Goal: Find specific page/section: Find specific page/section

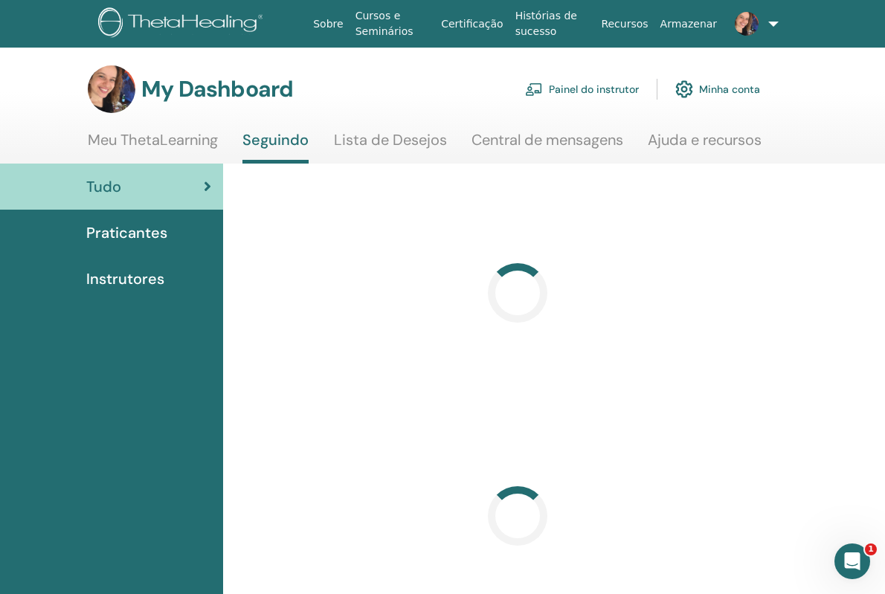
click at [560, 93] on link "Painel do instrutor" at bounding box center [582, 89] width 114 height 33
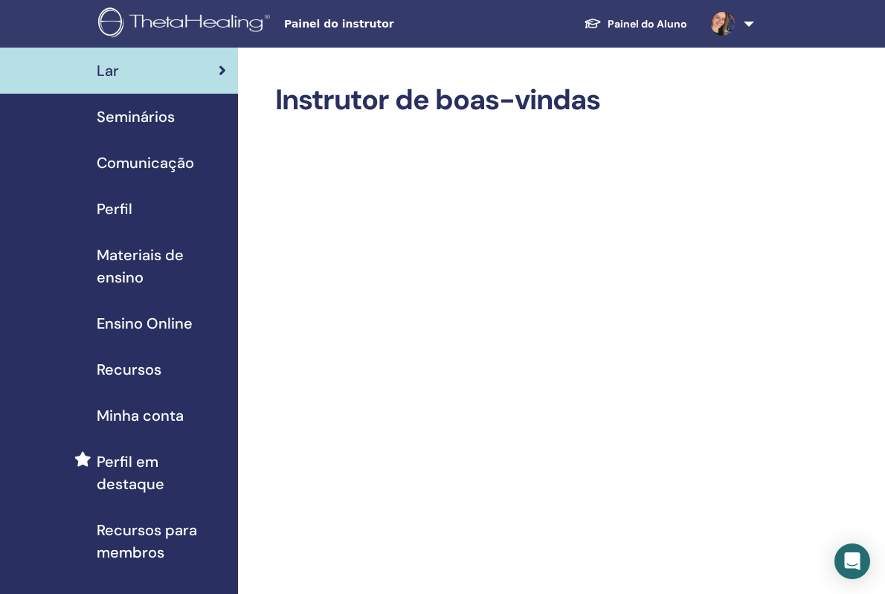
click at [115, 262] on span "Materiais de ensino" at bounding box center [161, 266] width 129 height 45
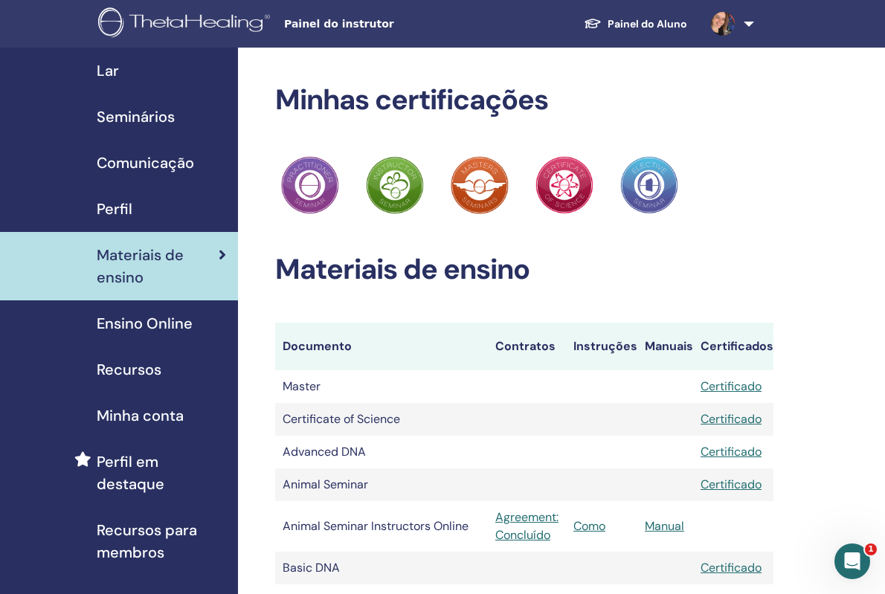
scroll to position [1145, 0]
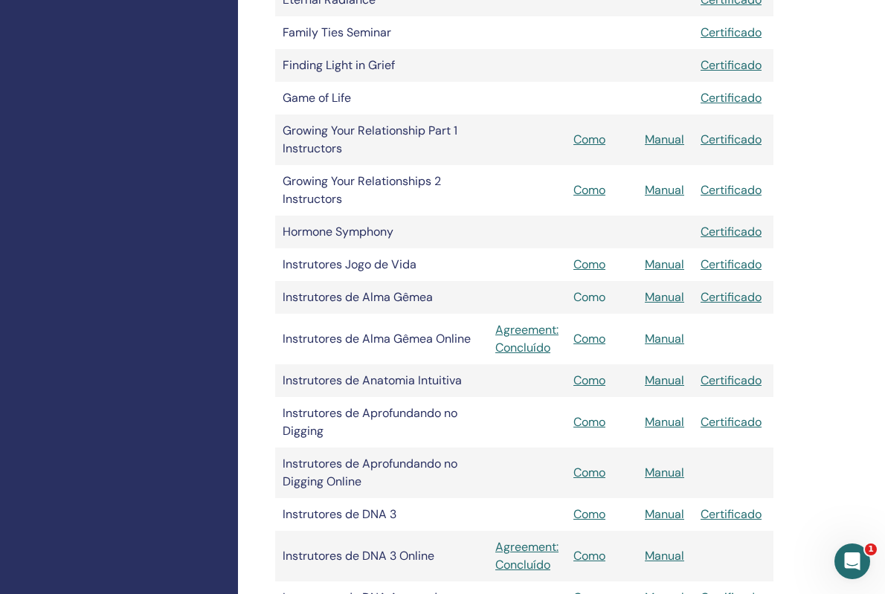
click at [595, 291] on link "Como" at bounding box center [589, 297] width 32 height 16
